Goal: Information Seeking & Learning: Learn about a topic

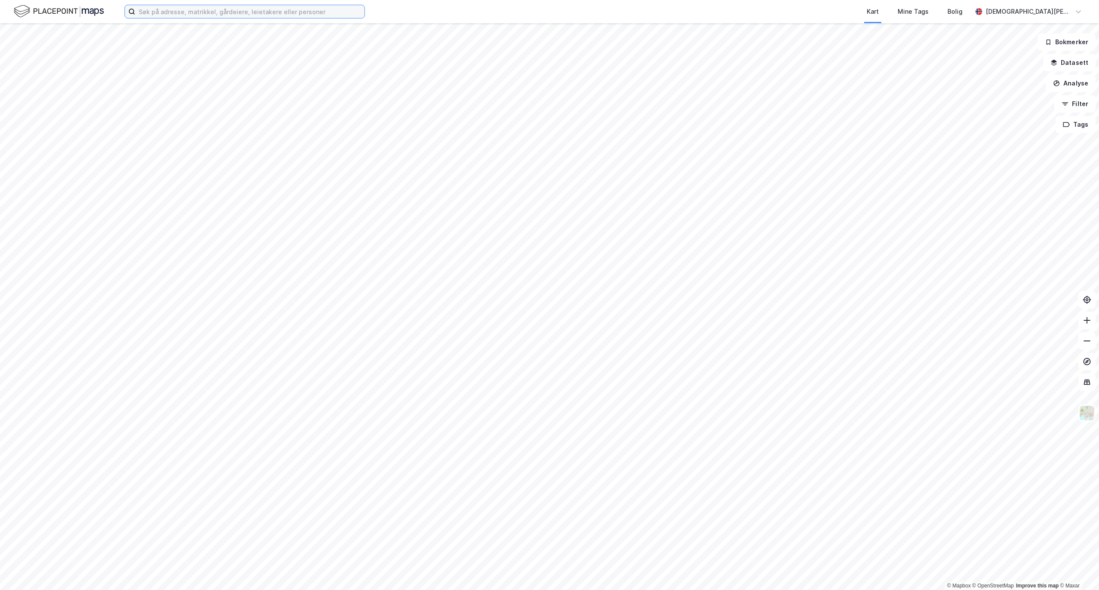
click at [203, 7] on input at bounding box center [249, 11] width 229 height 13
paste input "Ingeniør [STREET_ADDRESS]"
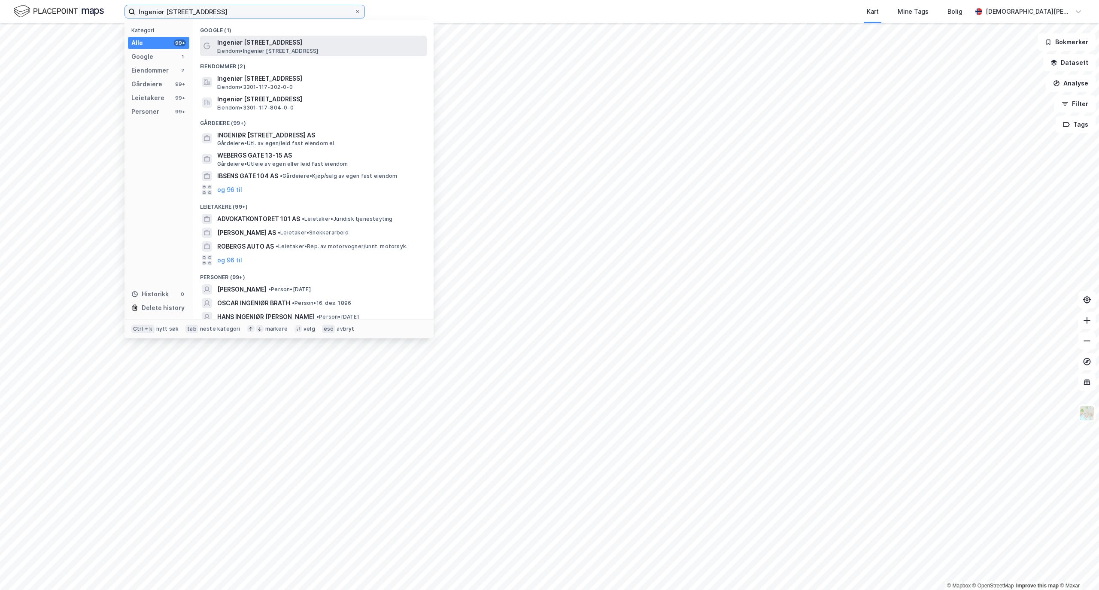
type input "Ingeniør [STREET_ADDRESS]"
click at [244, 42] on span "Ingeniør [STREET_ADDRESS]" at bounding box center [320, 42] width 206 height 10
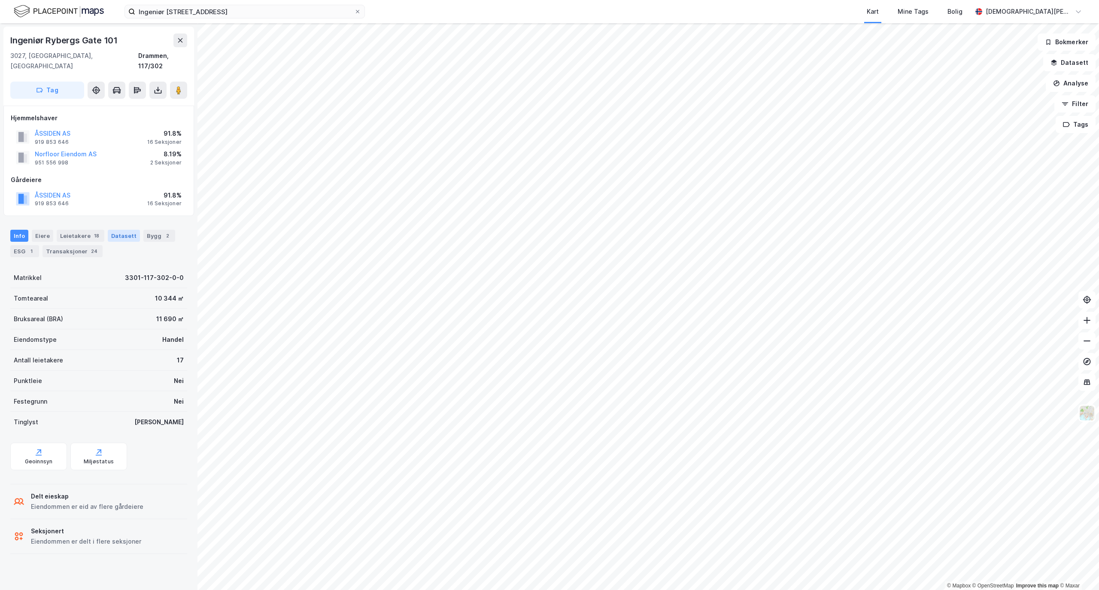
click at [109, 230] on div "Datasett" at bounding box center [124, 236] width 32 height 12
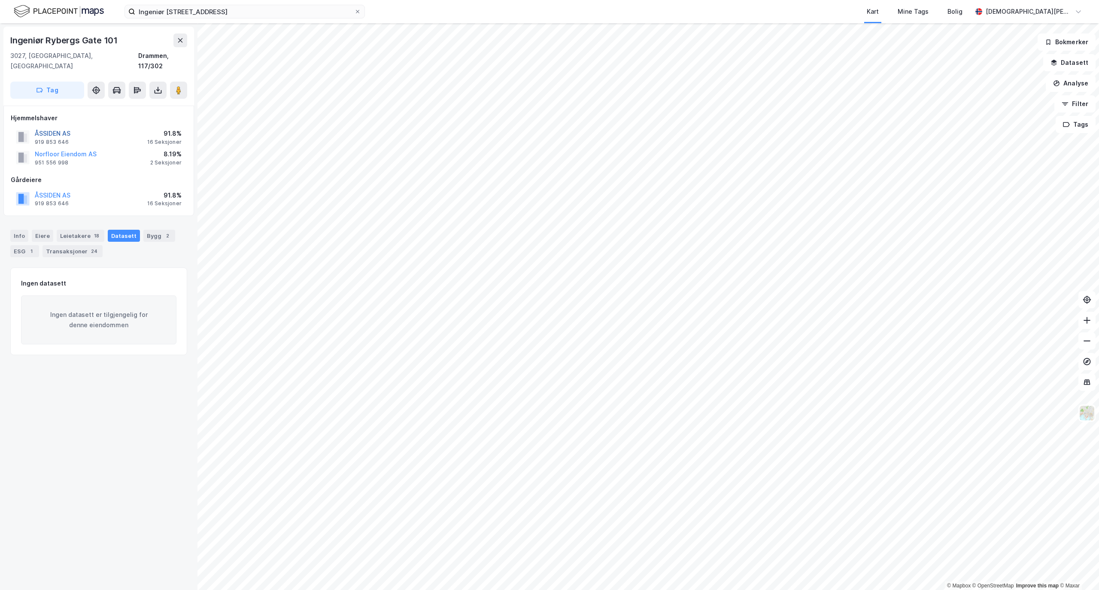
click at [0, 0] on button "ÅSSIDEN AS" at bounding box center [0, 0] width 0 height 0
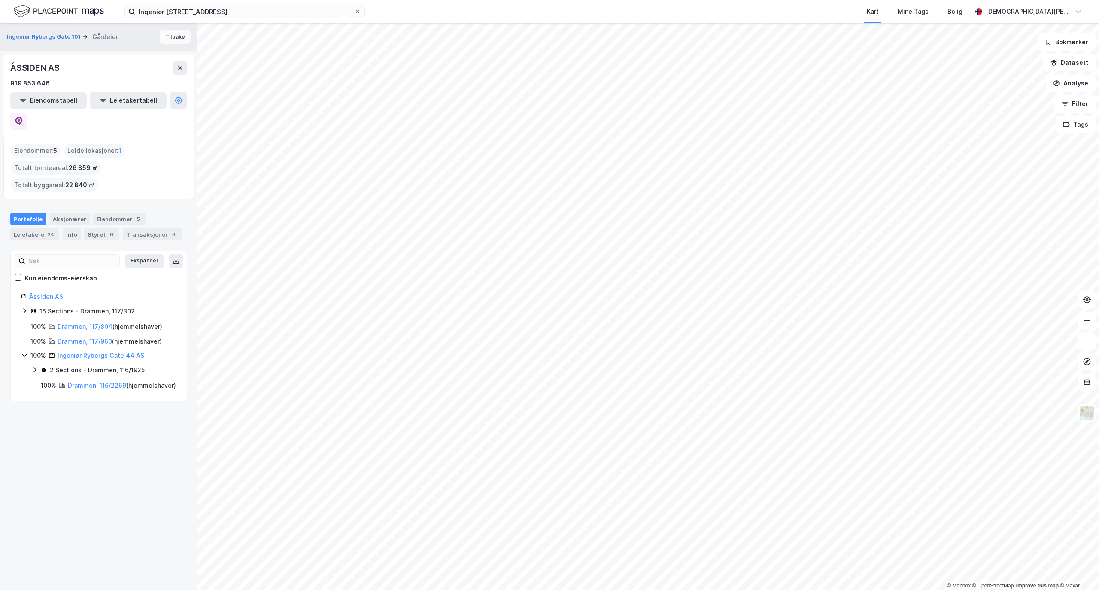
click at [174, 39] on button "Tilbake" at bounding box center [175, 37] width 31 height 14
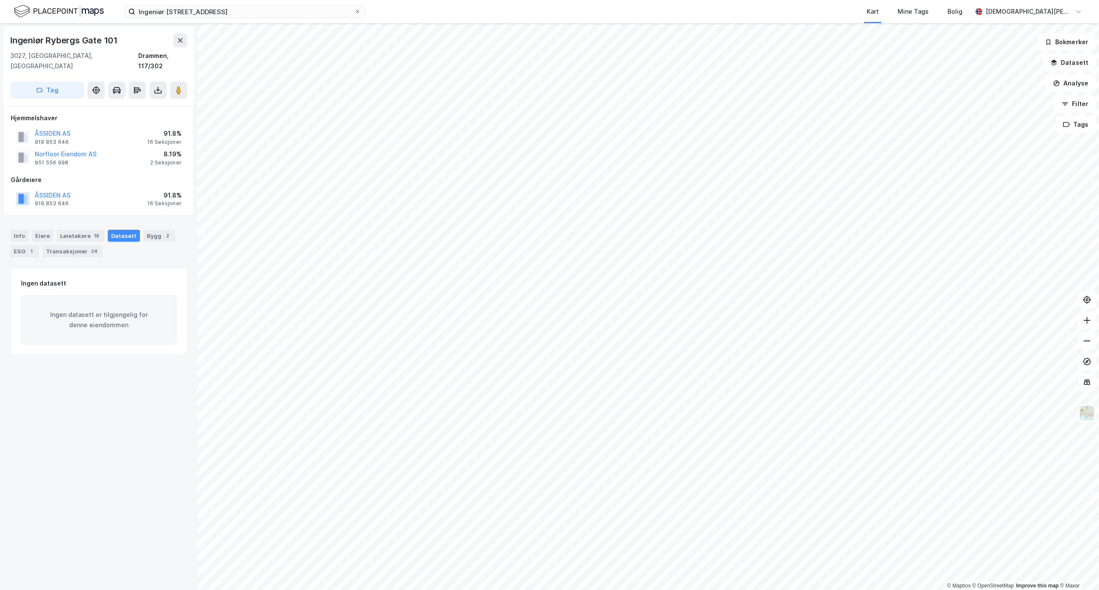
click at [82, 149] on div "Norfloor Eiendom AS" at bounding box center [66, 154] width 62 height 10
click at [0, 0] on button "Norfloor Eiendom AS" at bounding box center [0, 0] width 0 height 0
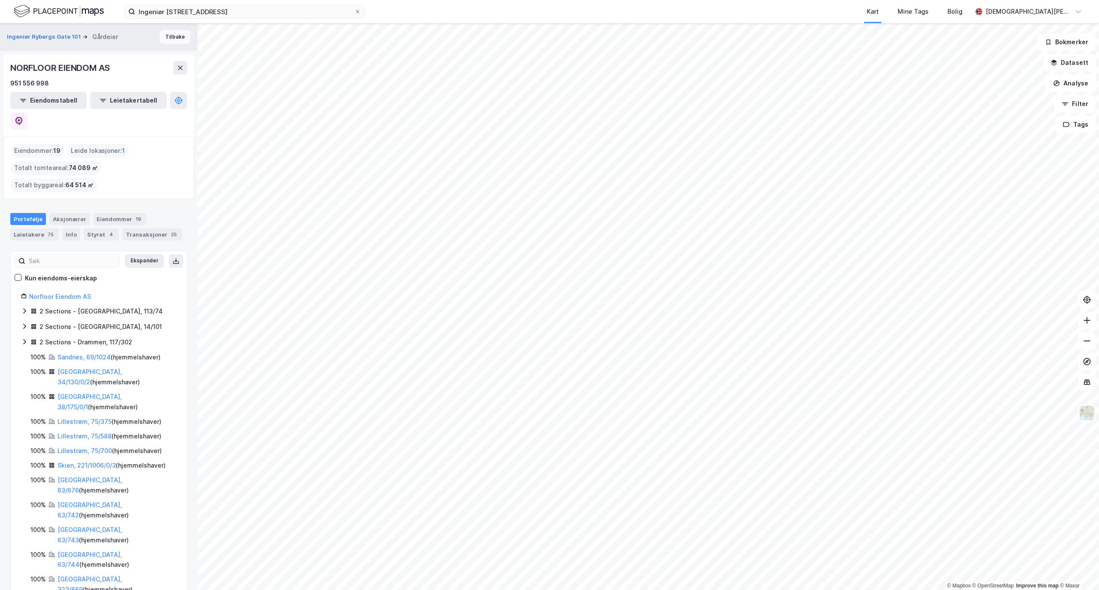
click at [171, 33] on button "Tilbake" at bounding box center [175, 37] width 31 height 14
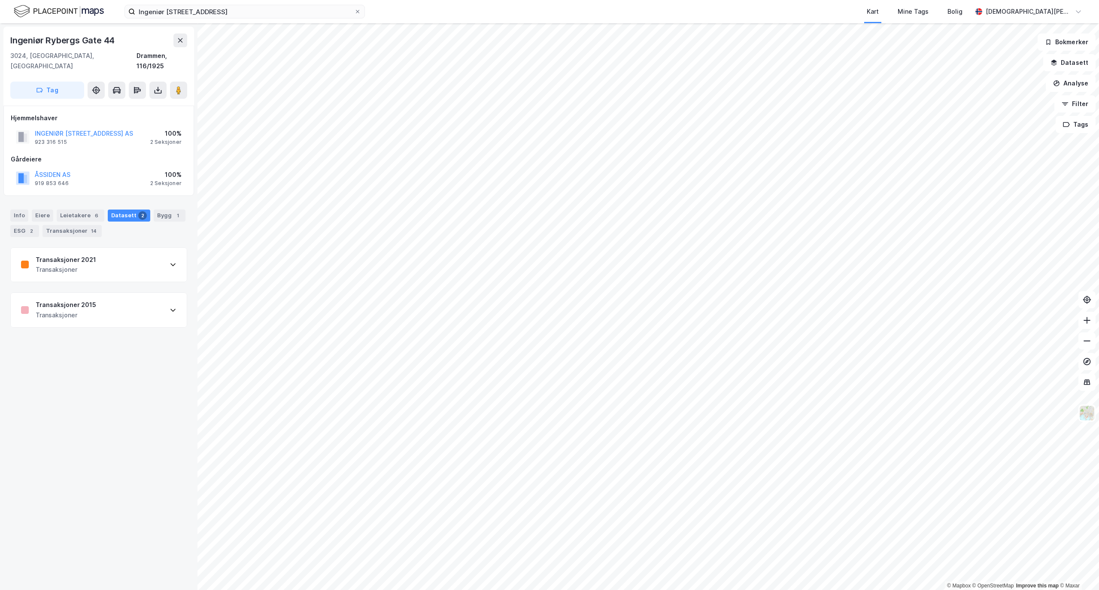
click at [145, 265] on div "Transaksjoner 2021 Transaksjoner" at bounding box center [99, 265] width 176 height 34
click at [63, 481] on div "[URL][DOMAIN_NAME]" at bounding box center [50, 484] width 58 height 7
click at [148, 253] on div "Transaksjoner 2019 Transaksjoner" at bounding box center [99, 265] width 176 height 34
click at [79, 362] on div "[URL][DOMAIN_NAME]" at bounding box center [50, 365] width 58 height 7
